Goal: Task Accomplishment & Management: Use online tool/utility

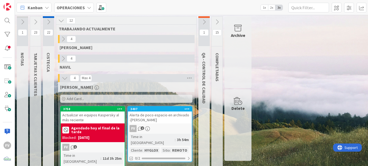
drag, startPoint x: 0, startPoint y: 0, endPoint x: 262, endPoint y: 90, distance: 277.0
click at [262, 90] on div "1 NOTAS 23 TARJETAS X CLIENTES 22 CISTECCA 12 TRABAJANDO ACTUALMENTE 4 [PERSON_…" at bounding box center [191, 144] width 351 height 256
click at [63, 8] on b "OPERACIONES" at bounding box center [71, 7] width 28 height 5
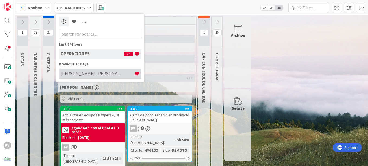
click at [88, 71] on h4 "[PERSON_NAME] - PERSONAL" at bounding box center [97, 73] width 74 height 5
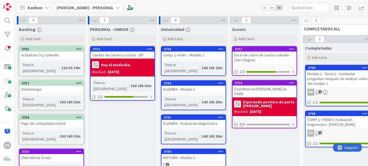
click at [82, 6] on b "[PERSON_NAME] - PERSONAL" at bounding box center [85, 7] width 57 height 5
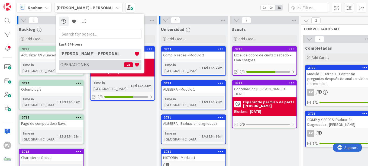
click at [90, 62] on h4 "OPERACIONES" at bounding box center [92, 64] width 64 height 5
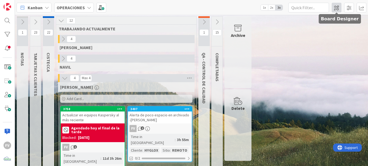
click at [338, 3] on span at bounding box center [336, 8] width 10 height 10
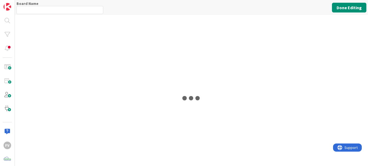
type input "OPERACIONES"
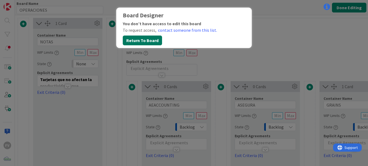
click at [147, 39] on button "Return To Board" at bounding box center [142, 40] width 39 height 10
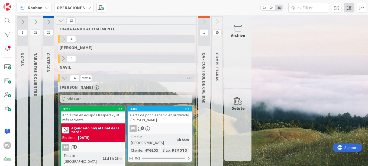
click at [350, 6] on span at bounding box center [349, 8] width 10 height 10
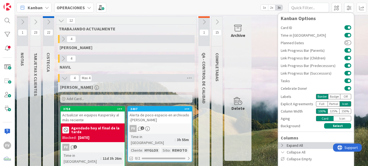
scroll to position [6, 0]
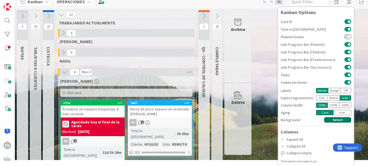
click at [334, 118] on button "Select" at bounding box center [337, 119] width 27 height 5
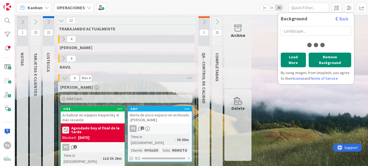
scroll to position [0, 0]
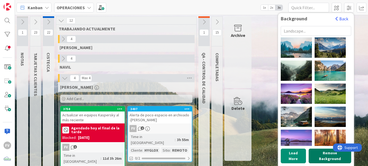
click at [315, 156] on button "Remove Background" at bounding box center [329, 155] width 43 height 15
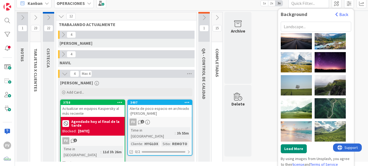
scroll to position [8, 0]
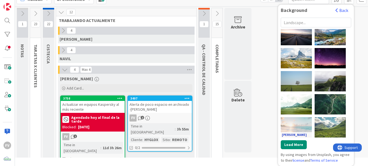
click at [298, 136] on link "[PERSON_NAME]" at bounding box center [296, 134] width 31 height 5
click at [294, 124] on div "[PERSON_NAME]" at bounding box center [296, 127] width 31 height 20
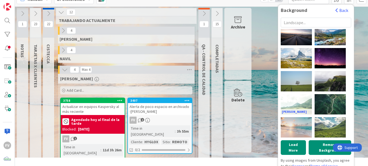
click at [297, 101] on div "[PERSON_NAME]" at bounding box center [296, 104] width 31 height 20
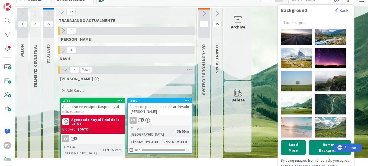
click at [261, 109] on div "1 NOTAS 23 TARJETAS X CLIENTES 22 CISTECCA 12 TRABAJANDO ACTUALMENTE 4 [PERSON_…" at bounding box center [191, 136] width 351 height 256
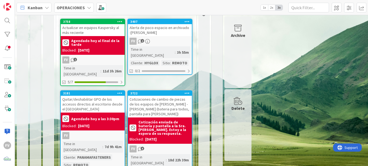
scroll to position [95, 0]
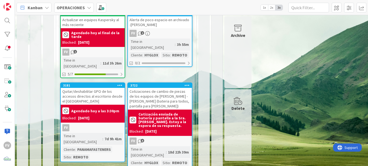
click at [107, 88] on div "Quitar/deshabilitar GPO de los accesos directos al escritorio desde el [GEOGRAP…" at bounding box center [93, 96] width 64 height 17
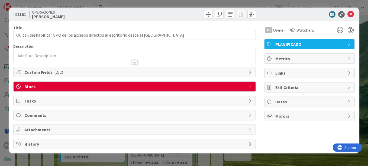
click at [85, 118] on span "Comments" at bounding box center [134, 115] width 221 height 6
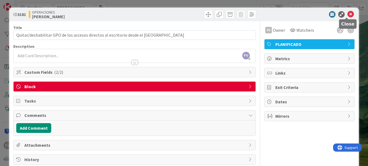
click at [347, 16] on icon at bounding box center [350, 14] width 6 height 6
